Goal: Entertainment & Leisure: Consume media (video, audio)

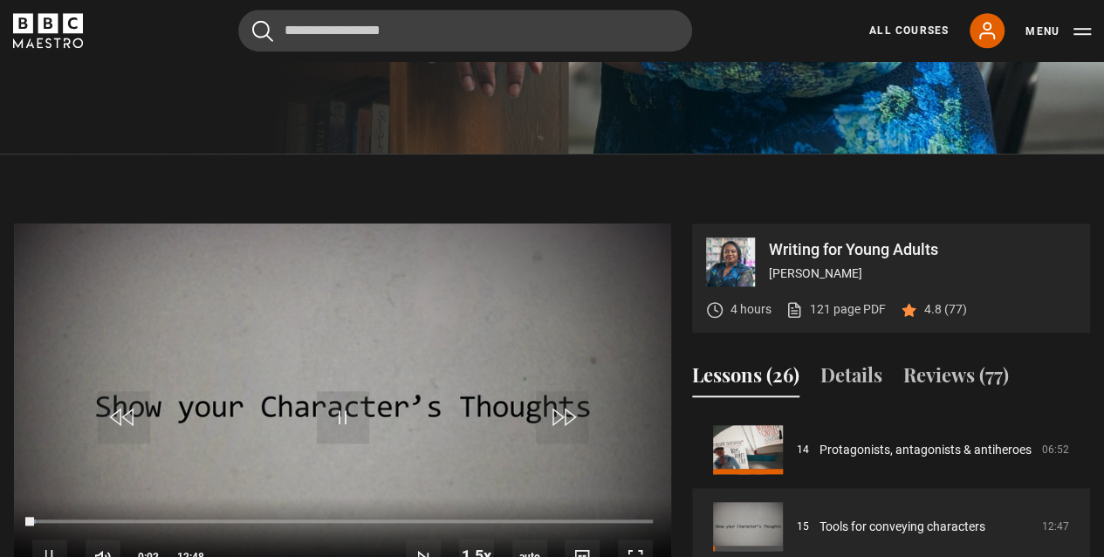
scroll to position [611, 0]
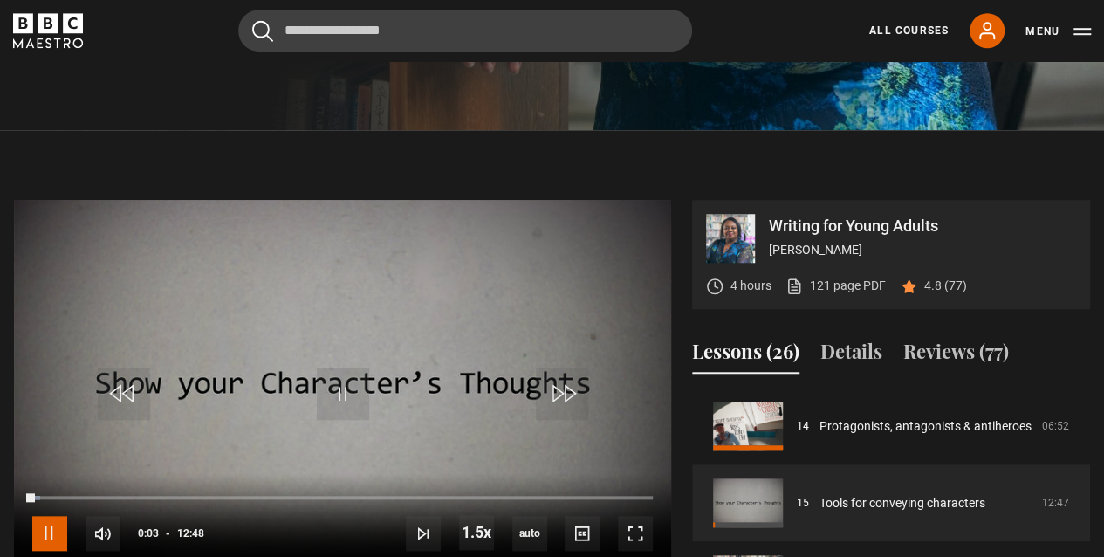
click at [57, 528] on span "Video Player" at bounding box center [49, 533] width 35 height 35
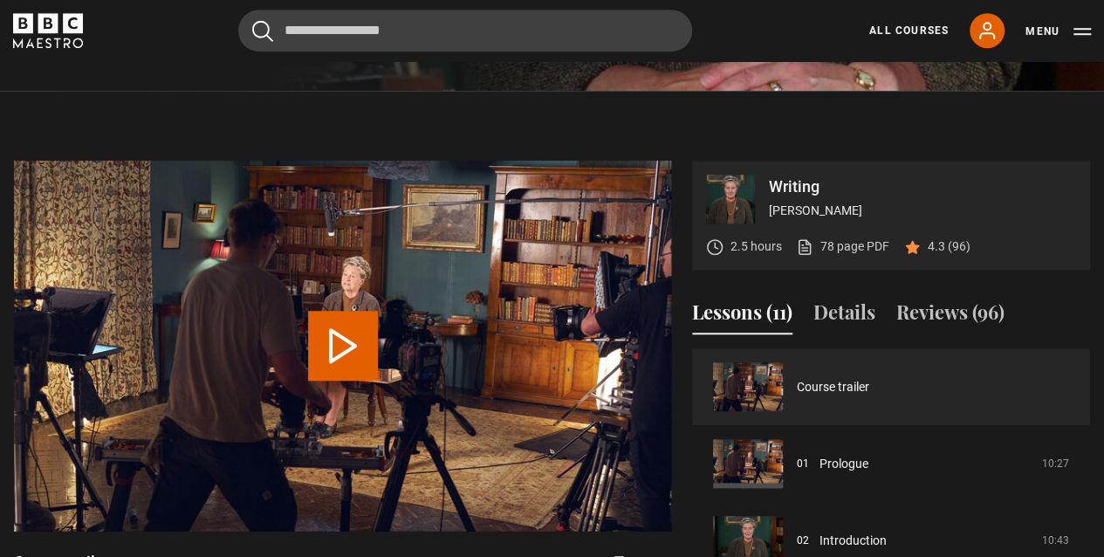
scroll to position [698, 0]
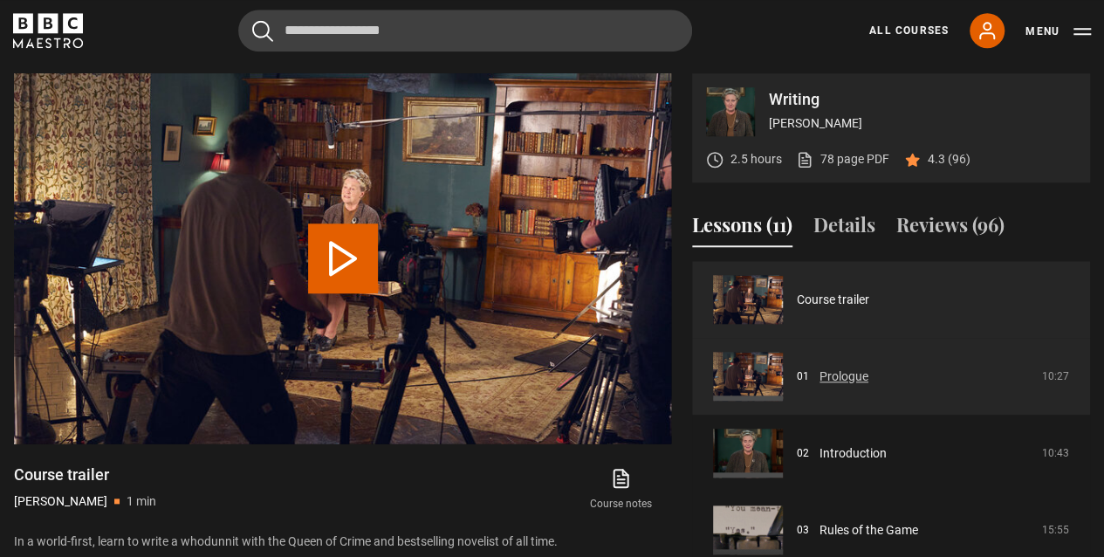
click at [820, 378] on link "Prologue" at bounding box center [844, 377] width 49 height 18
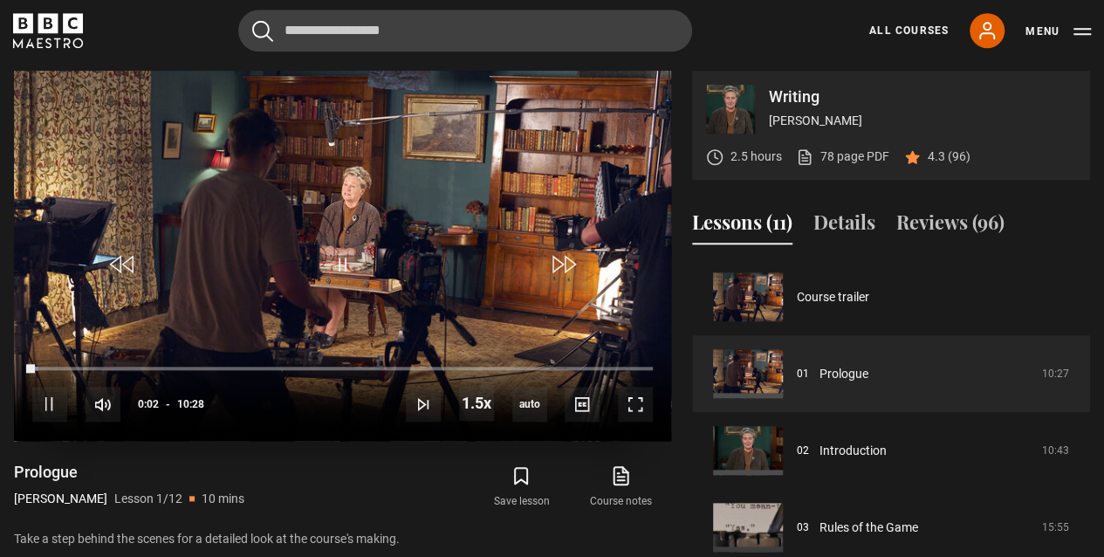
scroll to position [701, 0]
click at [473, 396] on span "Video Player" at bounding box center [476, 403] width 35 height 35
click at [467, 348] on li "1x" at bounding box center [480, 352] width 42 height 23
click at [174, 402] on div "53%" at bounding box center [174, 403] width 1 height 13
drag, startPoint x: 166, startPoint y: 402, endPoint x: 178, endPoint y: 400, distance: 12.5
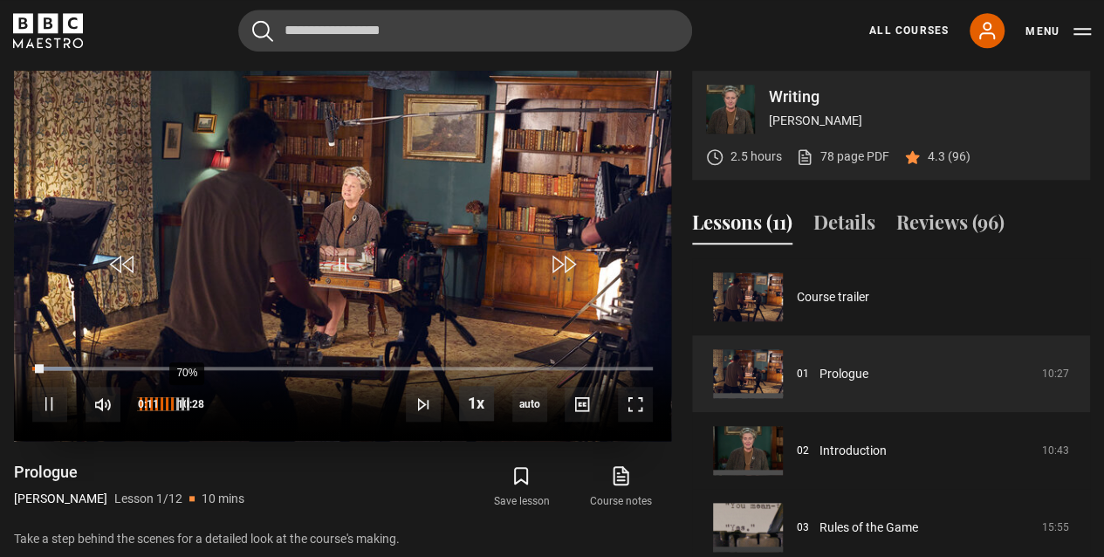
click at [186, 400] on div "70%" at bounding box center [186, 403] width 1 height 13
click at [163, 402] on div "50%" at bounding box center [163, 403] width 52 height 13
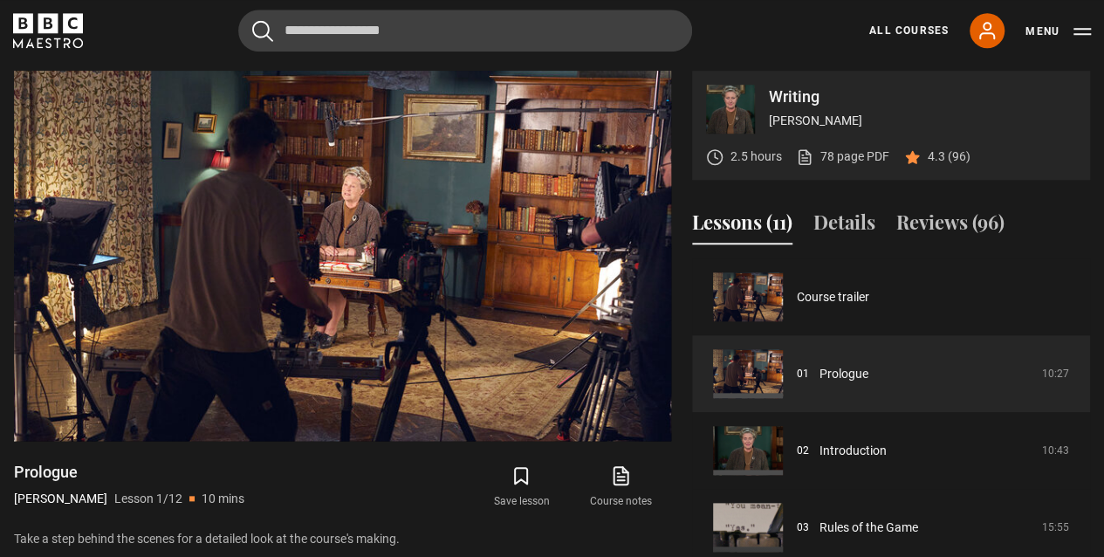
click at [459, 386] on button "Playback Rate" at bounding box center [476, 403] width 35 height 35
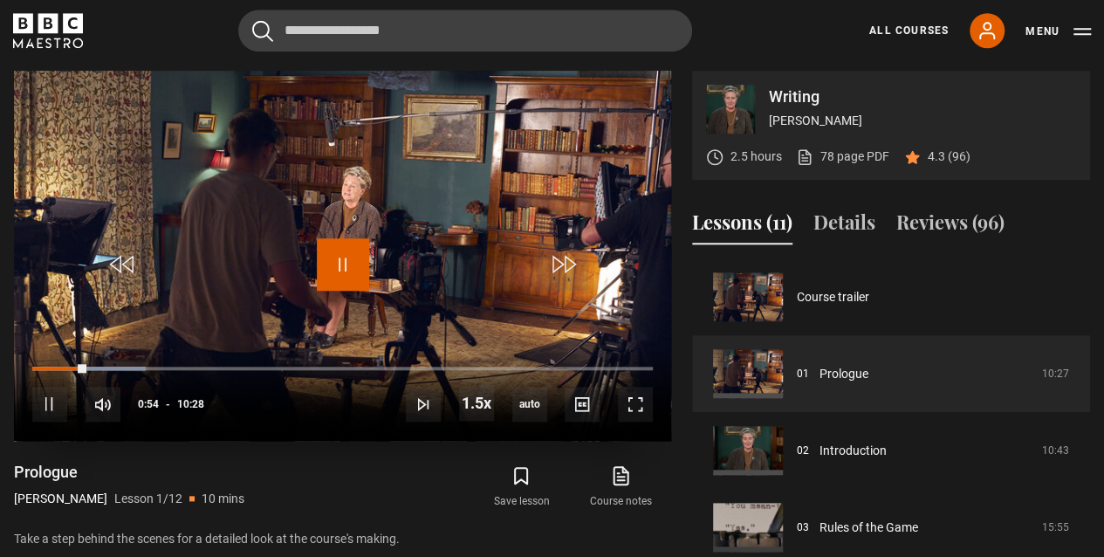
click at [344, 281] on span "Video Player" at bounding box center [343, 264] width 52 height 52
